Goal: Task Accomplishment & Management: Use online tool/utility

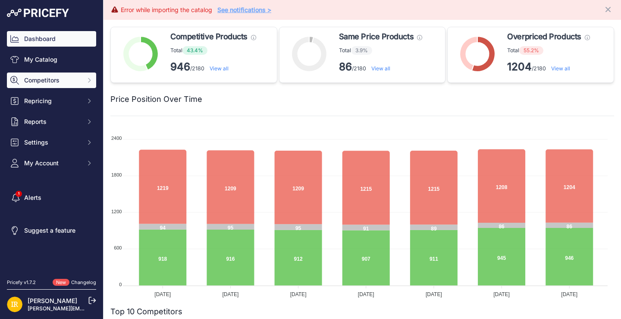
click at [50, 78] on span "Competitors" at bounding box center [52, 80] width 56 height 9
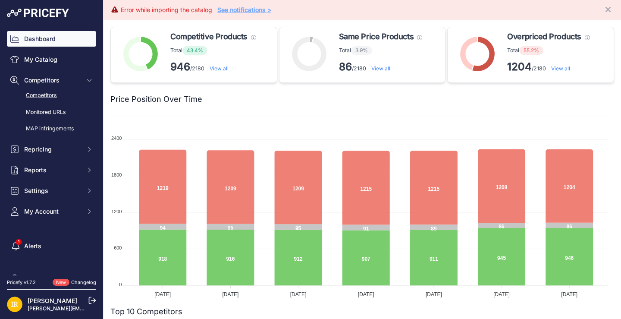
click at [50, 94] on link "Competitors" at bounding box center [51, 95] width 89 height 15
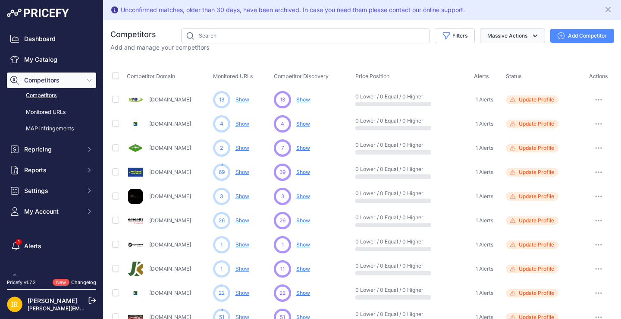
click at [531, 38] on icon "button" at bounding box center [535, 35] width 9 height 9
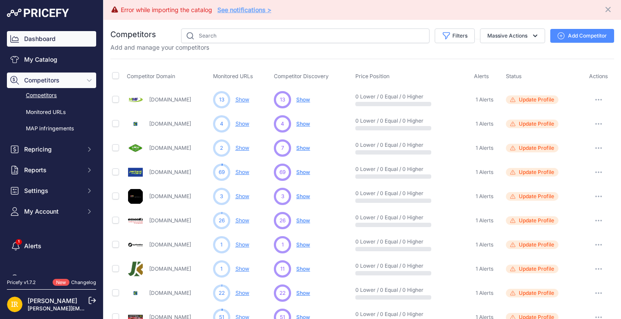
click at [48, 41] on link "Dashboard" at bounding box center [51, 39] width 89 height 16
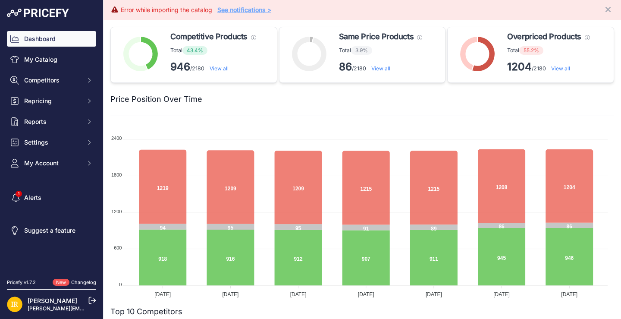
click at [246, 10] on link "See notifications >" at bounding box center [244, 9] width 54 height 7
click at [43, 100] on span "Repricing" at bounding box center [52, 101] width 56 height 9
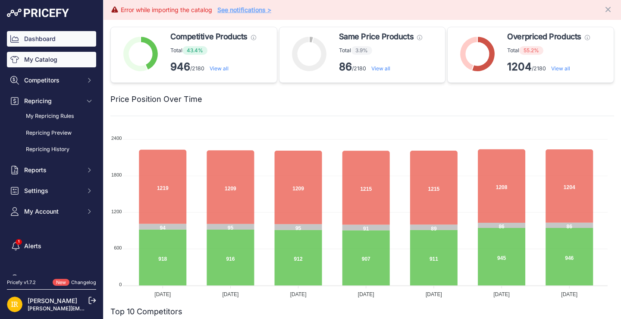
click at [49, 61] on link "My Catalog" at bounding box center [51, 60] width 89 height 16
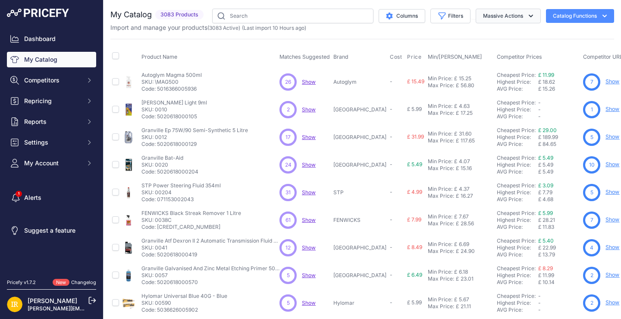
click at [526, 15] on icon "button" at bounding box center [530, 16] width 9 height 9
click at [582, 12] on button "Catalog Functions" at bounding box center [580, 16] width 68 height 14
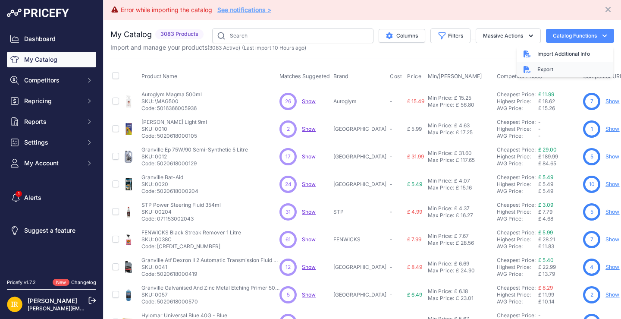
click at [540, 70] on div "Export" at bounding box center [564, 70] width 97 height 16
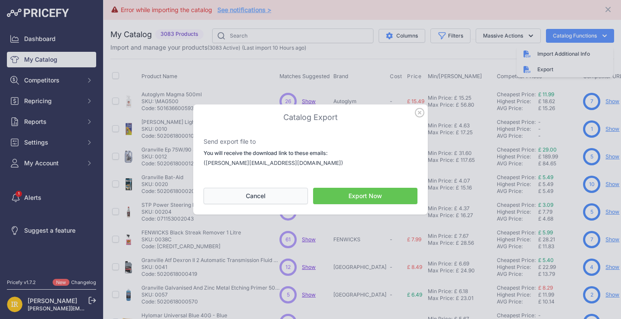
click at [256, 200] on button "Cancel" at bounding box center [255, 196] width 104 height 16
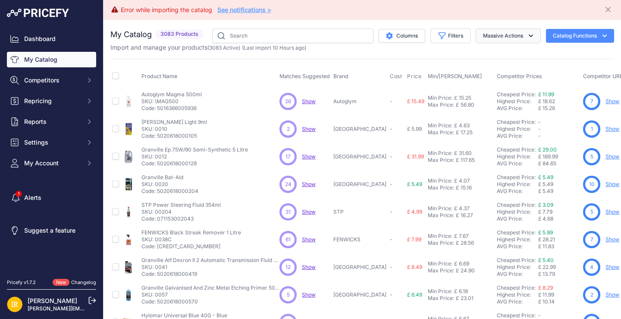
click at [526, 34] on icon "button" at bounding box center [530, 35] width 9 height 9
click at [448, 39] on button "Filters" at bounding box center [450, 35] width 40 height 15
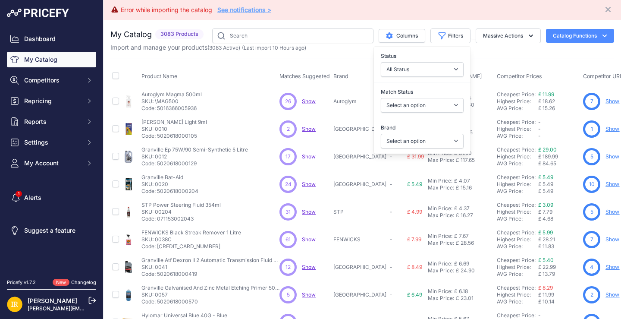
click at [498, 51] on div "Import and manage your products ( 3083 Active ) (Last import 10 Hours ago)" at bounding box center [362, 47] width 504 height 9
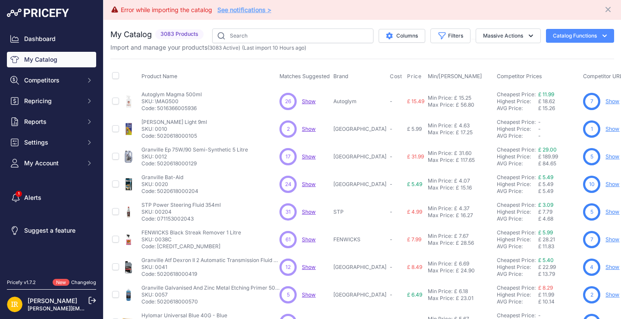
click at [600, 35] on icon "button" at bounding box center [604, 35] width 9 height 9
click at [553, 55] on span "Import Additional Info" at bounding box center [563, 53] width 53 height 7
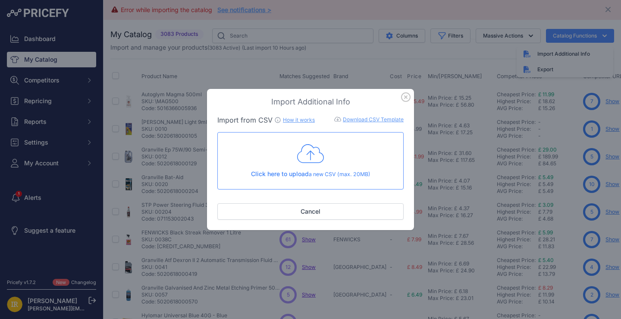
click at [369, 120] on link "Download CSV Template" at bounding box center [373, 119] width 61 height 6
click at [312, 155] on icon at bounding box center [310, 154] width 27 height 22
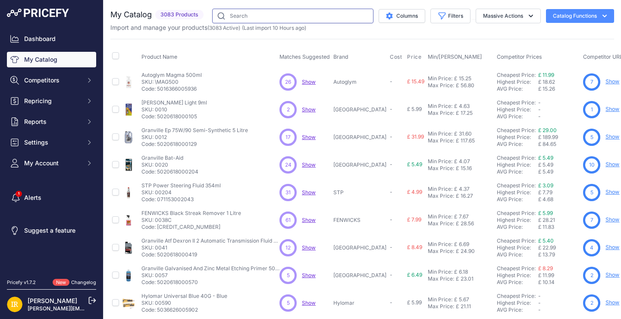
click at [298, 13] on input "text" at bounding box center [292, 16] width 161 height 15
paste input "SWHPG"
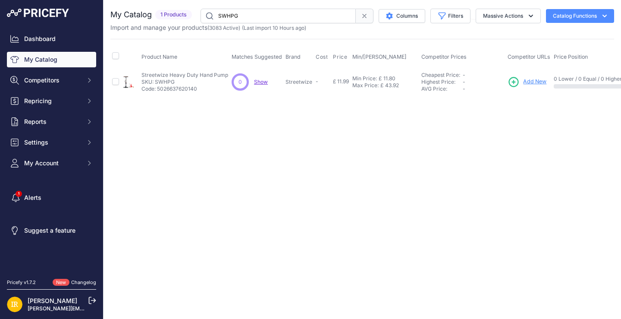
paste input "MP928"
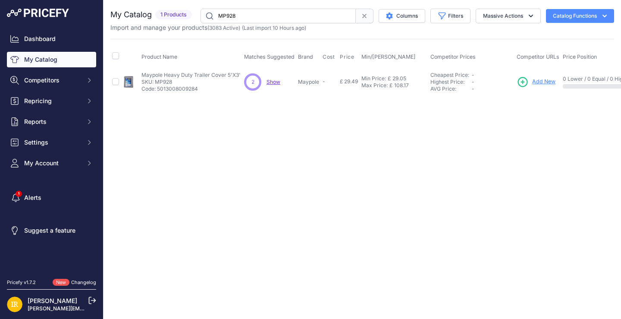
click at [288, 17] on input "MP928" at bounding box center [277, 16] width 155 height 15
paste input "8329"
click at [295, 13] on input "MP8329" at bounding box center [277, 16] width 155 height 15
paste input "N8108-5"
type input "MN8108-5"
